Goal: Task Accomplishment & Management: Use online tool/utility

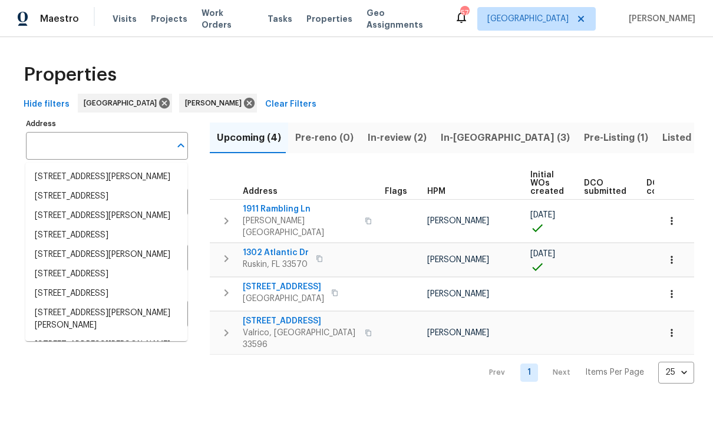
click at [73, 144] on input "Address" at bounding box center [98, 146] width 144 height 28
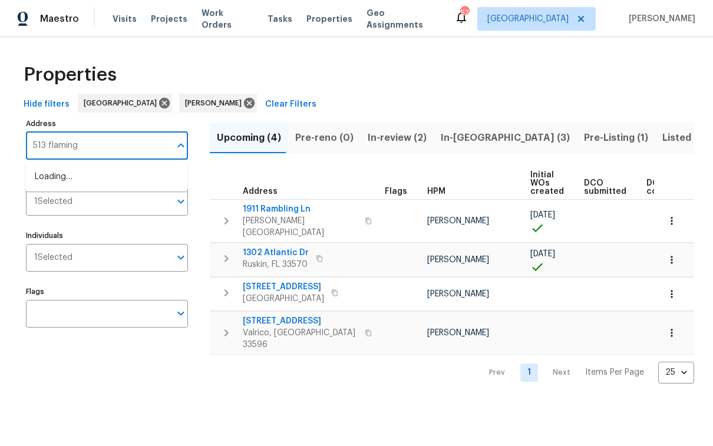
type input "513 flamingo"
click at [65, 180] on li "513 Flamingo Dr Apollo Beach FL 33572" at bounding box center [106, 176] width 162 height 19
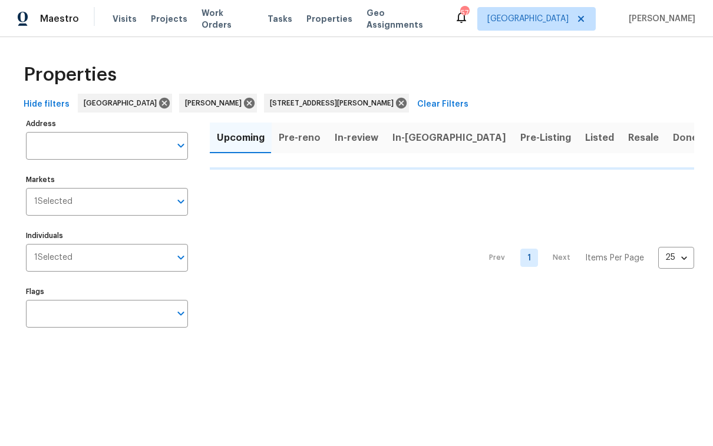
type input "513 Flamingo Dr Apollo Beach FL 33572"
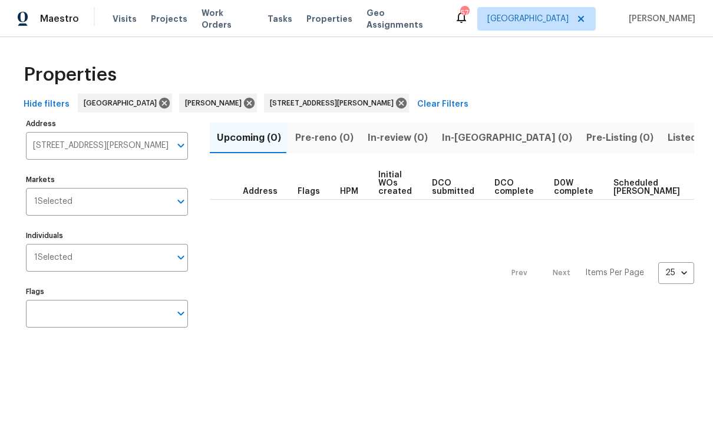
click at [667, 134] on span "Listed (1)" at bounding box center [688, 138] width 42 height 16
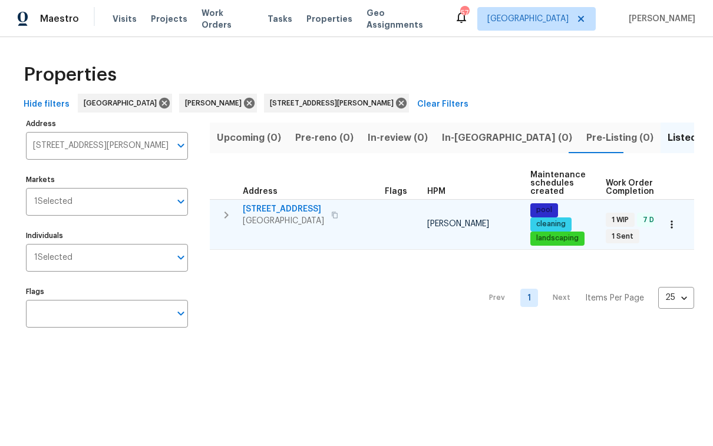
click at [284, 207] on span "513 Flamingo Dr" at bounding box center [283, 209] width 81 height 12
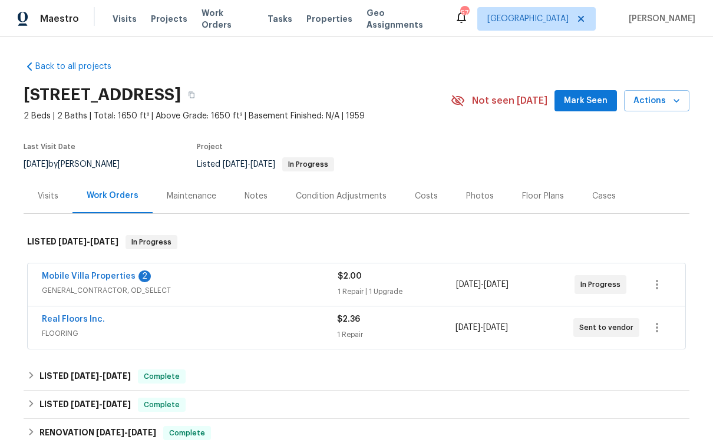
click at [452, 193] on div "Photos" at bounding box center [480, 195] width 56 height 35
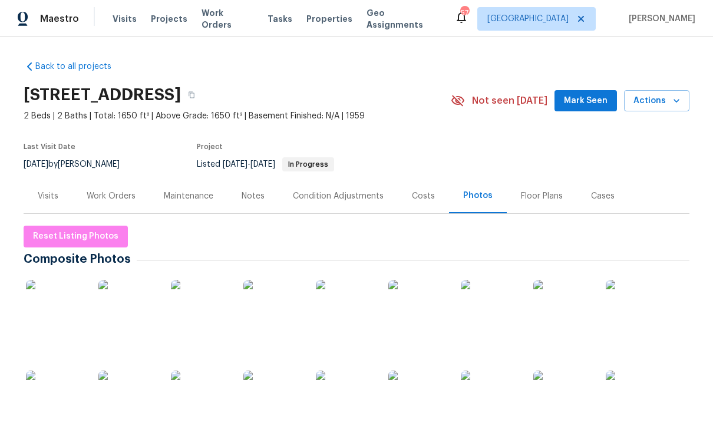
click at [556, 310] on img at bounding box center [562, 309] width 59 height 59
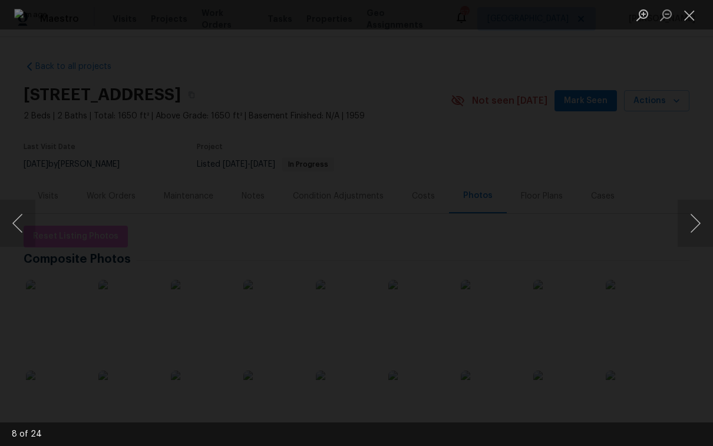
click at [350, 245] on img "Lightbox" at bounding box center [356, 223] width 684 height 428
click at [695, 222] on button "Next image" at bounding box center [694, 223] width 35 height 47
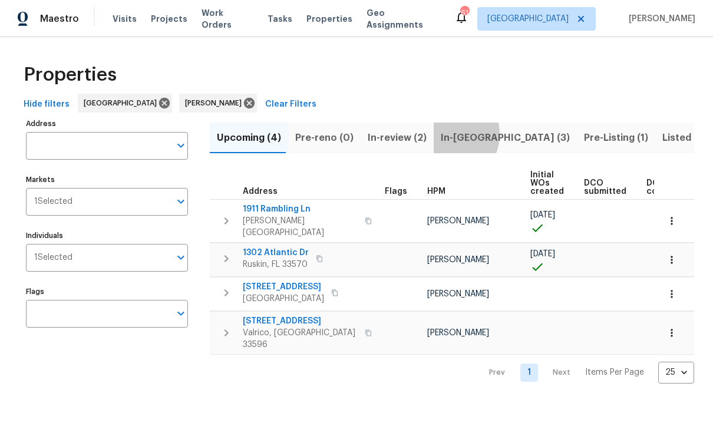
click at [440, 134] on span "In-[GEOGRAPHIC_DATA] (3)" at bounding box center [504, 138] width 129 height 16
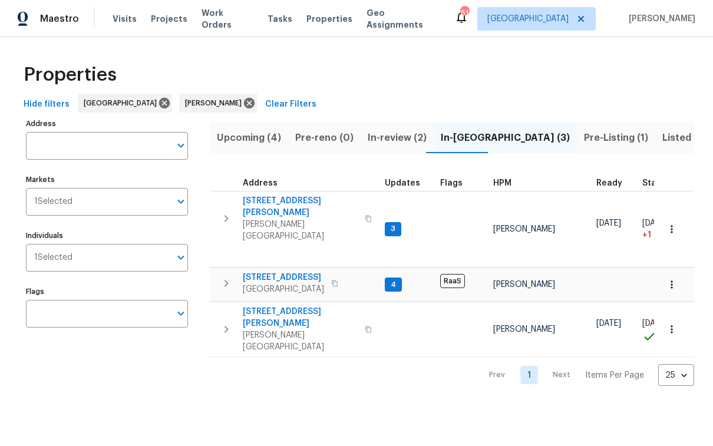
click at [391, 133] on span "In-review (2)" at bounding box center [396, 138] width 59 height 16
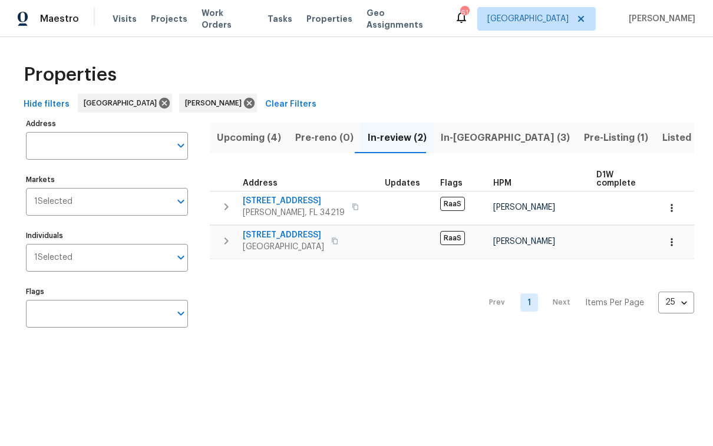
click at [471, 137] on span "In-reno (3)" at bounding box center [504, 138] width 129 height 16
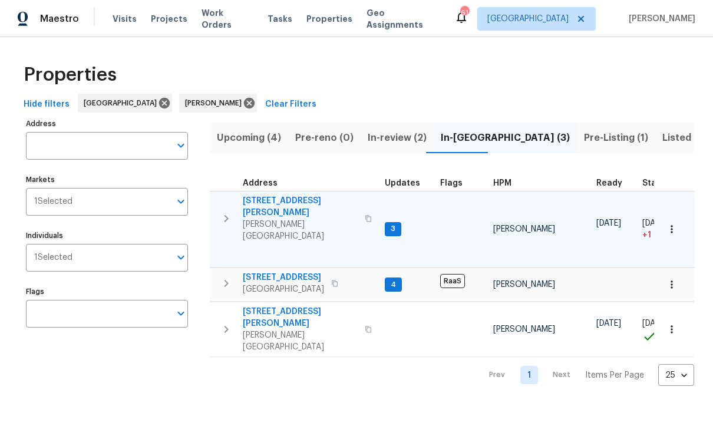
click at [274, 197] on span "1109 Bryan Rd" at bounding box center [300, 207] width 115 height 24
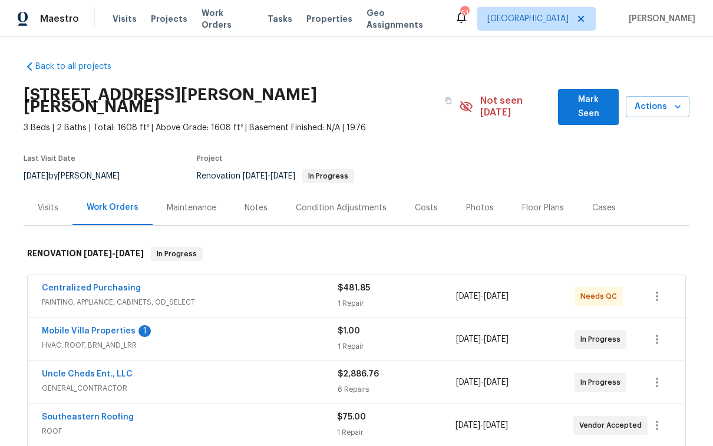
click at [78, 325] on span "Mobile Villa Properties" at bounding box center [89, 331] width 94 height 12
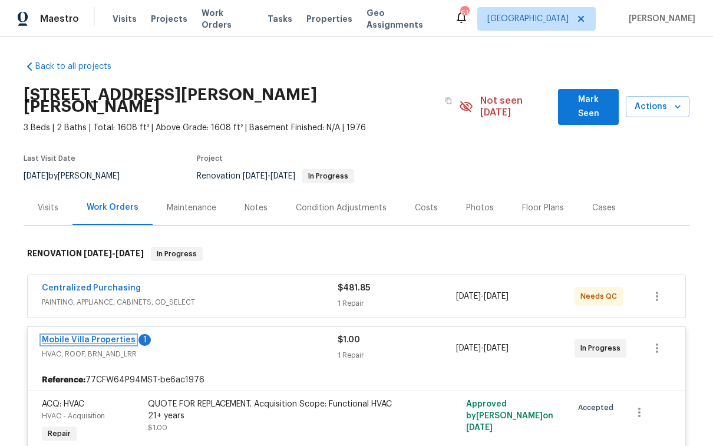
click at [81, 336] on link "Mobile Villa Properties" at bounding box center [89, 340] width 94 height 8
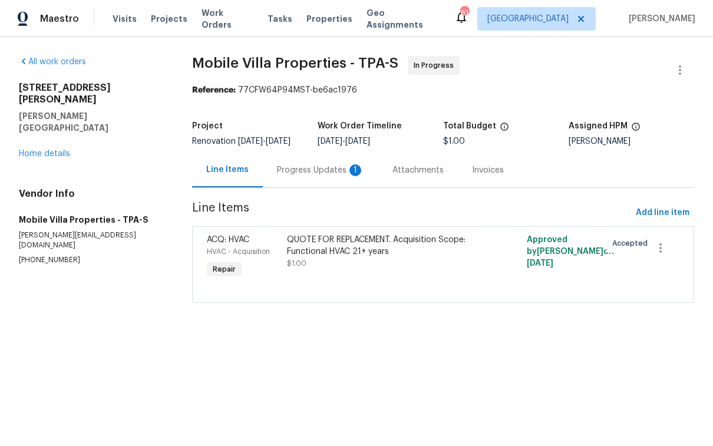
click at [293, 174] on div "Progress Updates 1" at bounding box center [320, 170] width 87 height 12
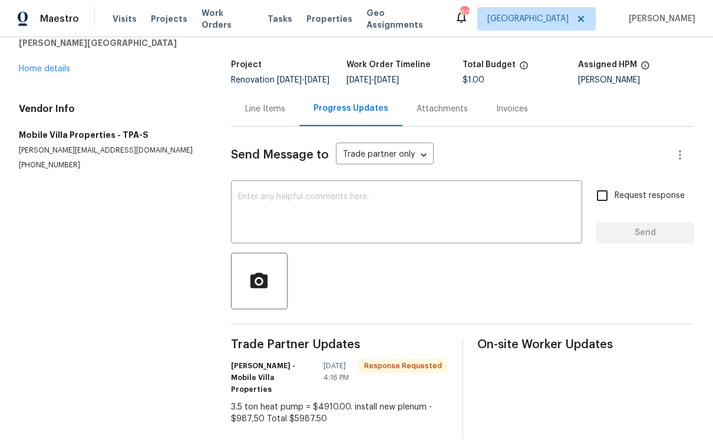
scroll to position [77, 0]
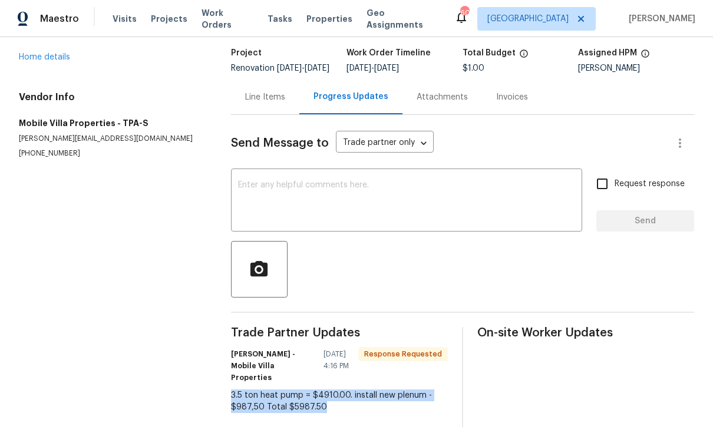
drag, startPoint x: 233, startPoint y: 387, endPoint x: 334, endPoint y: 400, distance: 102.7
click at [334, 400] on div "3.5 ton heat pump = $4910.00. install new plenum - $987,50 Total $5987.50" at bounding box center [339, 401] width 217 height 24
copy div "3.5 ton heat pump = $4910.00. install new plenum - $987,50 Total $5987.50"
click at [267, 103] on div "Line Items" at bounding box center [265, 97] width 40 height 12
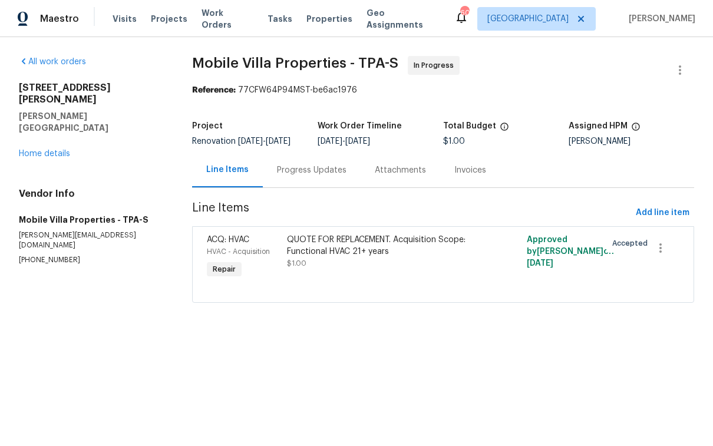
click at [319, 257] on div "QUOTE FOR REPLACEMENT. Acquisition Scope: Functional HVAC 21+ years" at bounding box center [383, 246] width 193 height 24
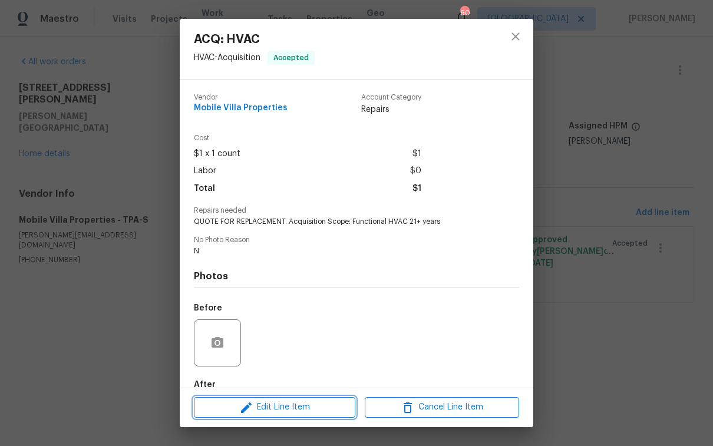
click at [295, 401] on span "Edit Line Item" at bounding box center [274, 407] width 154 height 15
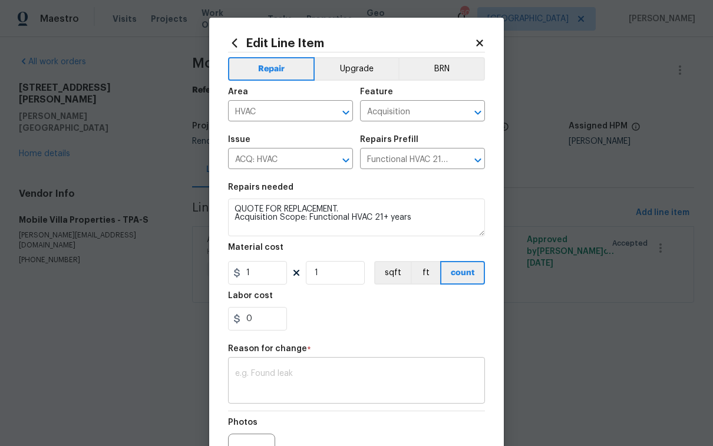
click at [291, 379] on textarea at bounding box center [356, 381] width 243 height 25
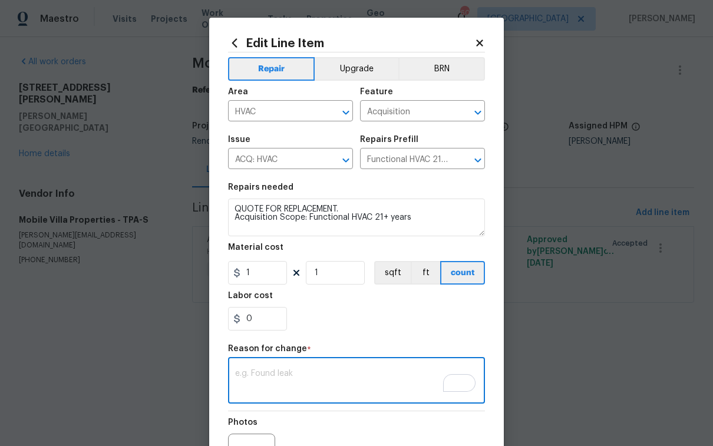
paste textarea "3.5 ton heat pump = $4910.00. install new plenum - $987,50 Total $5987.50"
type textarea "3.5 ton heat pump = $4910.00. install new plenum - $987,50 Total $5987.50"
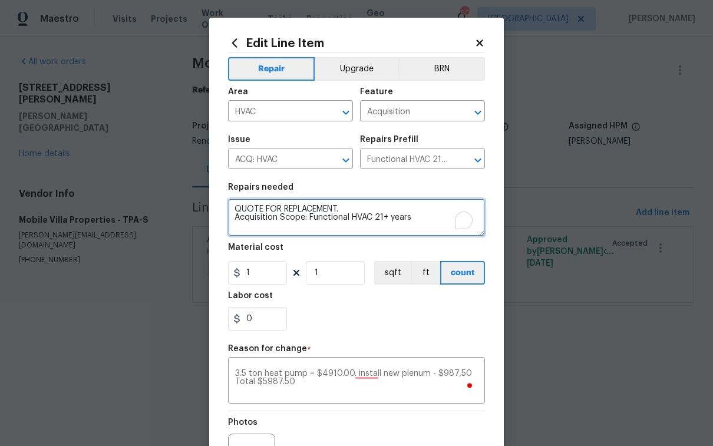
drag, startPoint x: 349, startPoint y: 210, endPoint x: 196, endPoint y: 212, distance: 153.1
click at [196, 212] on div "Edit Line Item Repair Upgrade BRN Area HVAC ​ Feature Acquisition ​ Issue ACQ: …" at bounding box center [356, 223] width 713 height 446
click at [414, 217] on textarea "Acquisition Scope: Functional HVAC 21+ years" at bounding box center [356, 217] width 257 height 38
paste textarea "3.5 ton heat pump = $4910.00. install new plenum - $987,50 Total $5987.50"
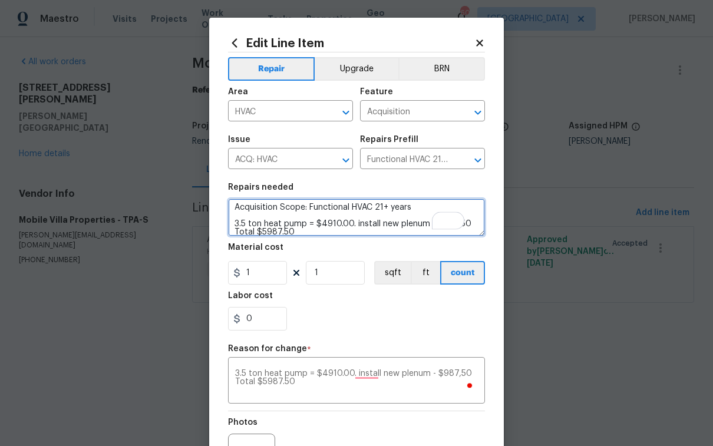
scroll to position [11, 0]
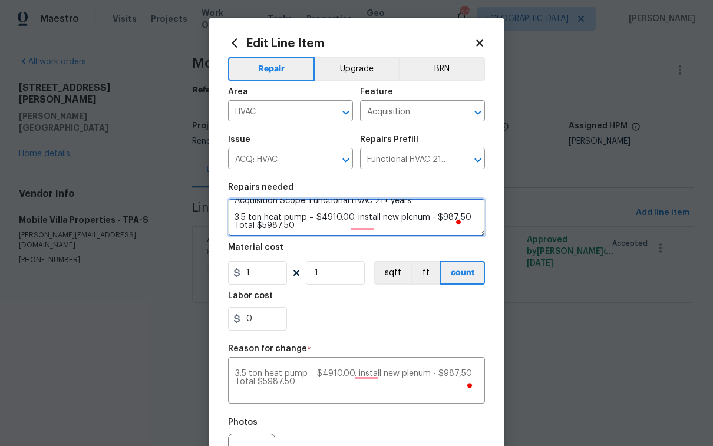
type textarea "Acquisition Scope: Functional HVAC 21+ years 3.5 ton heat pump = $4910.00. inst…"
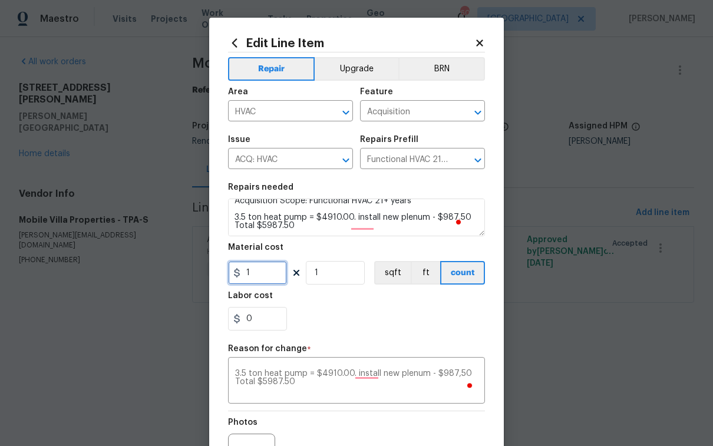
drag, startPoint x: 269, startPoint y: 278, endPoint x: 205, endPoint y: 278, distance: 64.2
click at [209, 278] on div "Edit Line Item Repair Upgrade BRN Area HVAC ​ Feature Acquisition ​ Issue ACQ: …" at bounding box center [356, 290] width 294 height 545
type input "5987.5"
click at [403, 310] on div "0" at bounding box center [356, 319] width 257 height 24
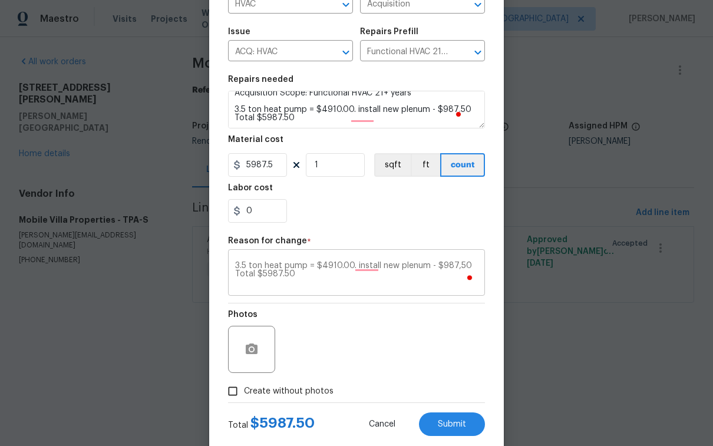
scroll to position [135, 0]
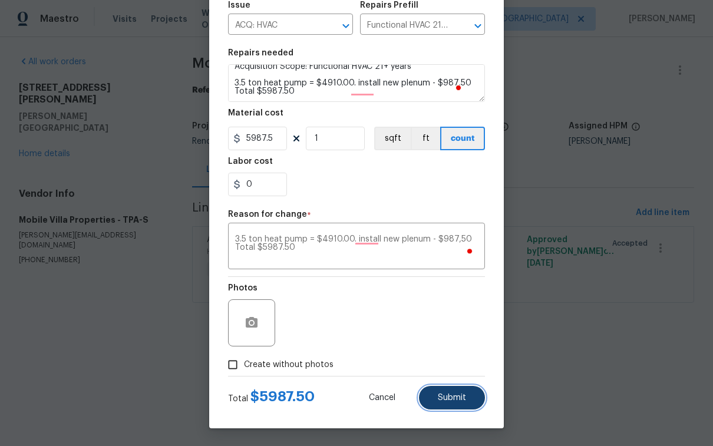
click at [449, 397] on span "Submit" at bounding box center [452, 397] width 28 height 9
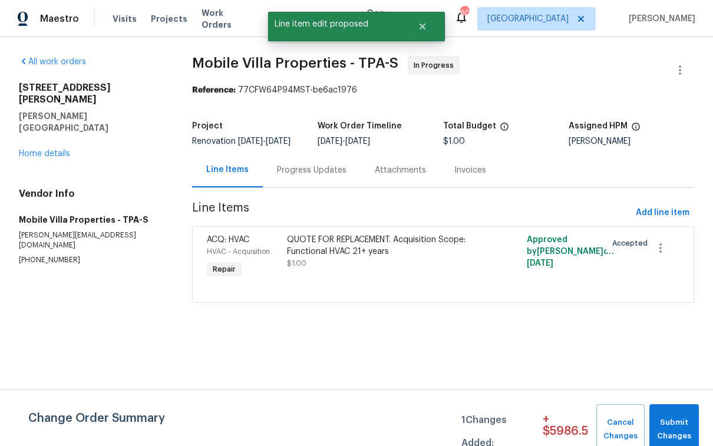
scroll to position [0, 0]
click at [687, 419] on span "Submit Changes" at bounding box center [674, 429] width 38 height 27
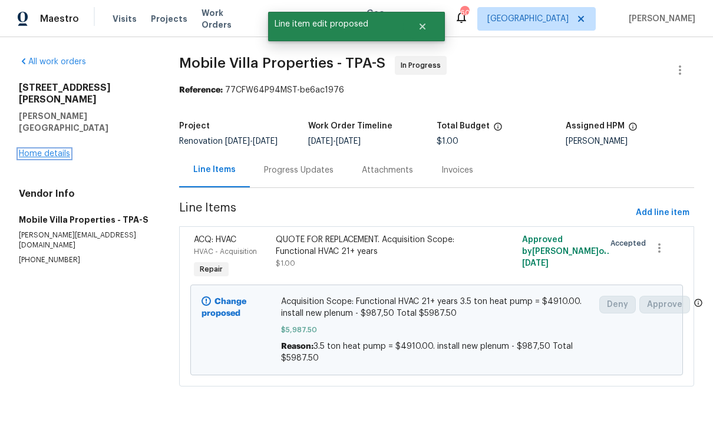
click at [31, 150] on link "Home details" at bounding box center [44, 154] width 51 height 8
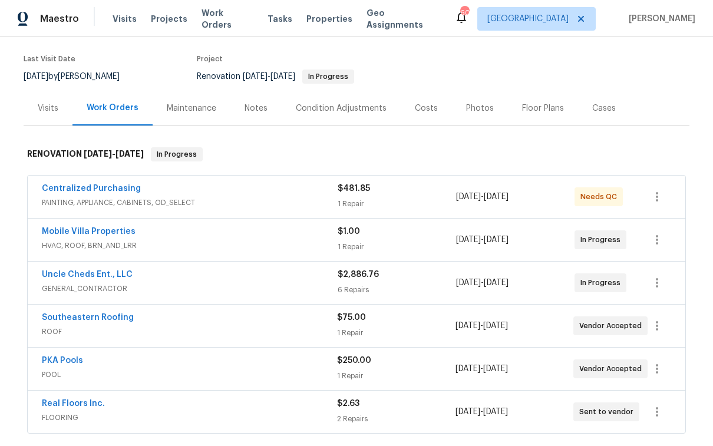
scroll to position [173, 0]
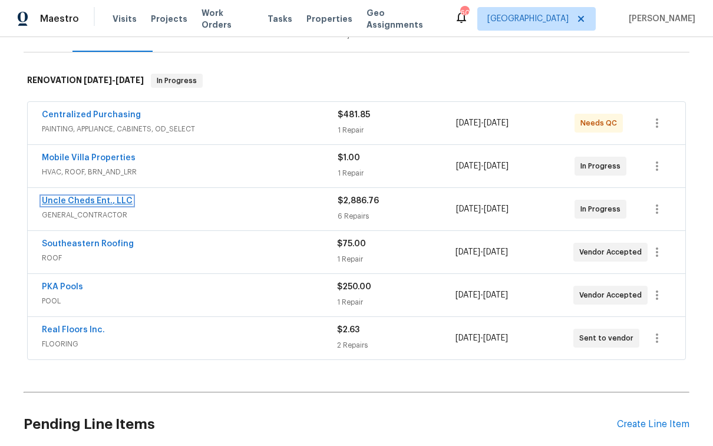
click at [105, 197] on link "Uncle Cheds Ent., LLC" at bounding box center [87, 201] width 91 height 8
